Goal: Transaction & Acquisition: Download file/media

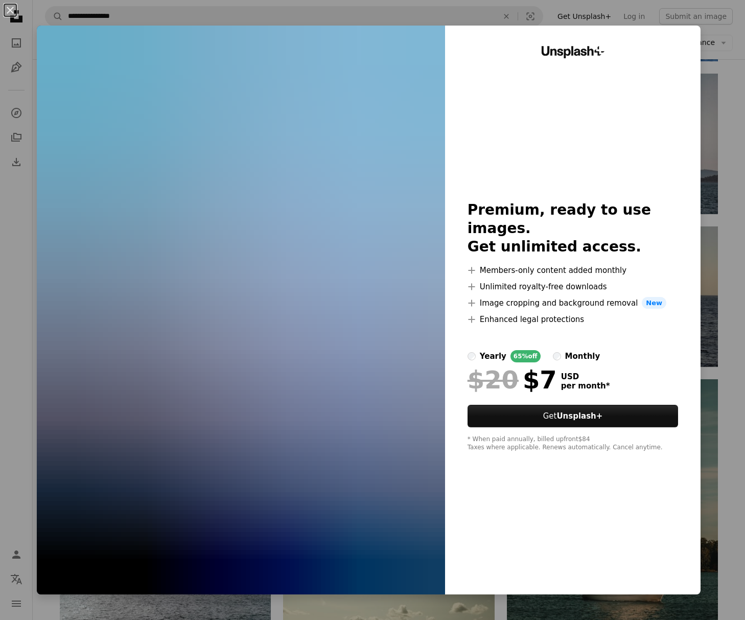
scroll to position [7459, 0]
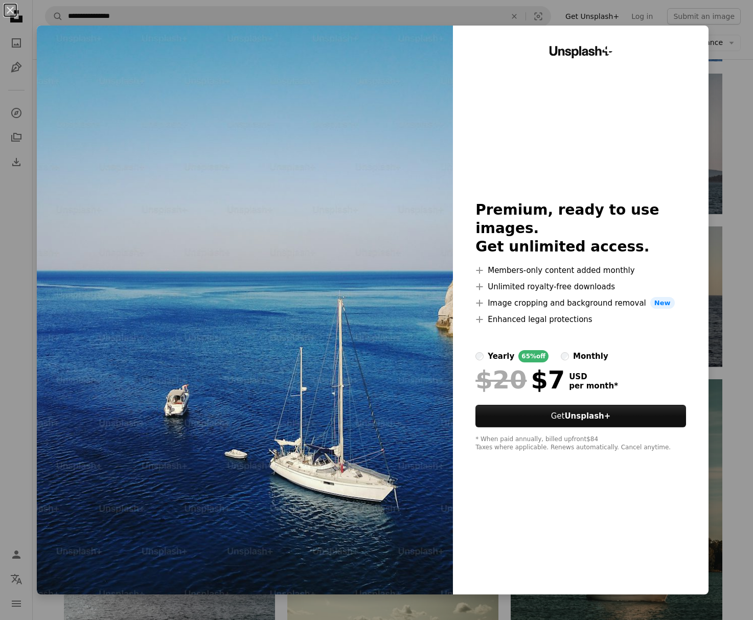
click at [730, 111] on div "An X shape Unsplash+ Premium, ready to use images. Get unlimited access. A plus…" at bounding box center [376, 310] width 753 height 620
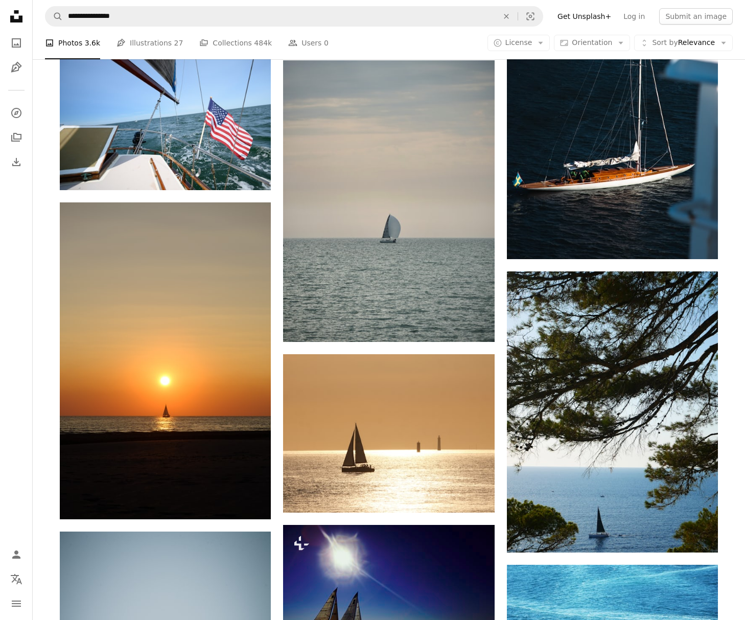
scroll to position [8769, 0]
